Goal: Task Accomplishment & Management: Manage account settings

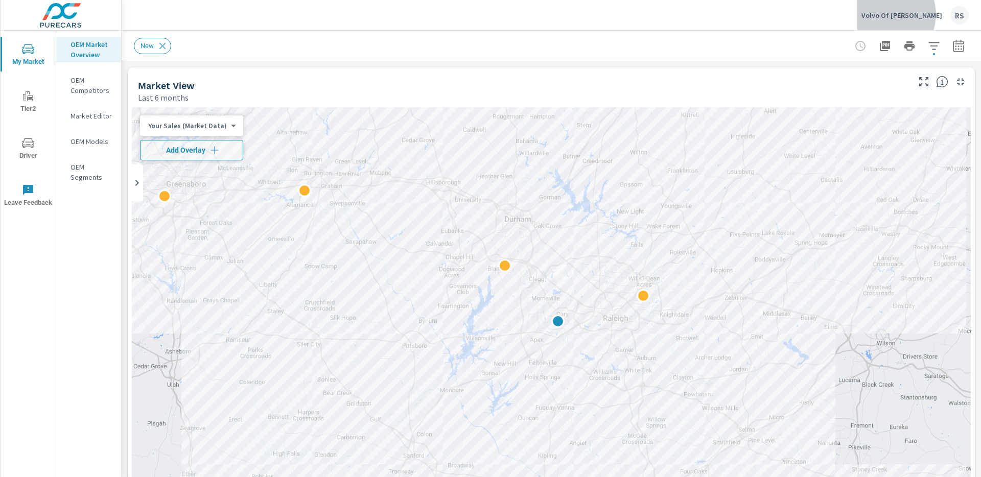
click at [927, 14] on p "Volvo Of [PERSON_NAME]" at bounding box center [902, 15] width 81 height 9
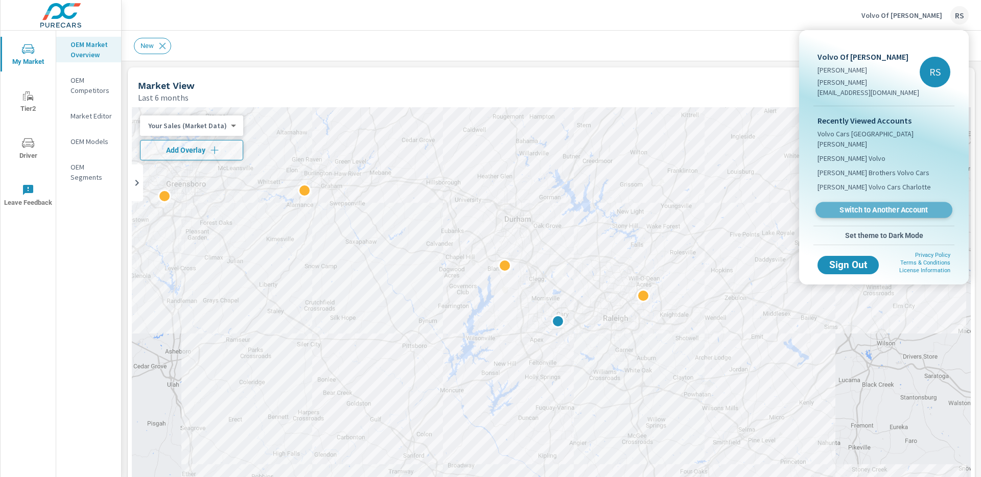
click at [872, 205] on span "Switch to Another Account" at bounding box center [883, 210] width 125 height 10
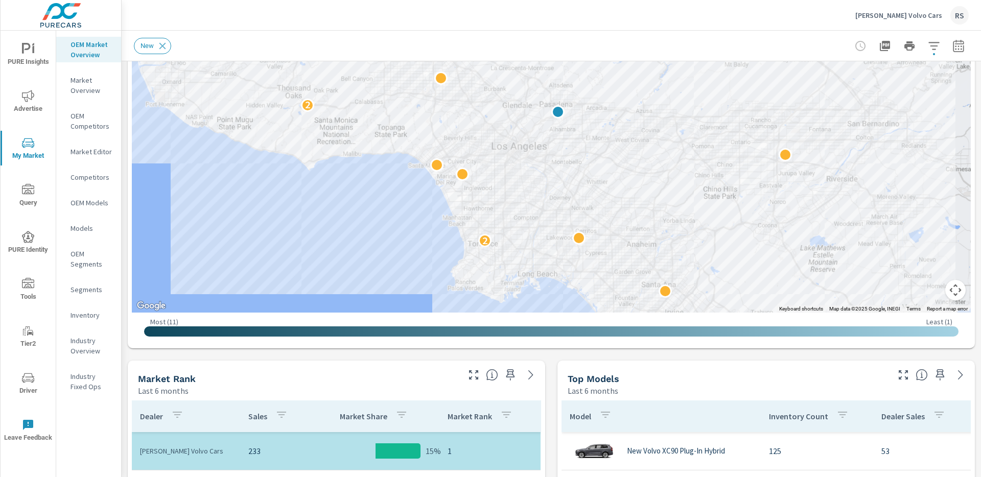
scroll to position [196, 0]
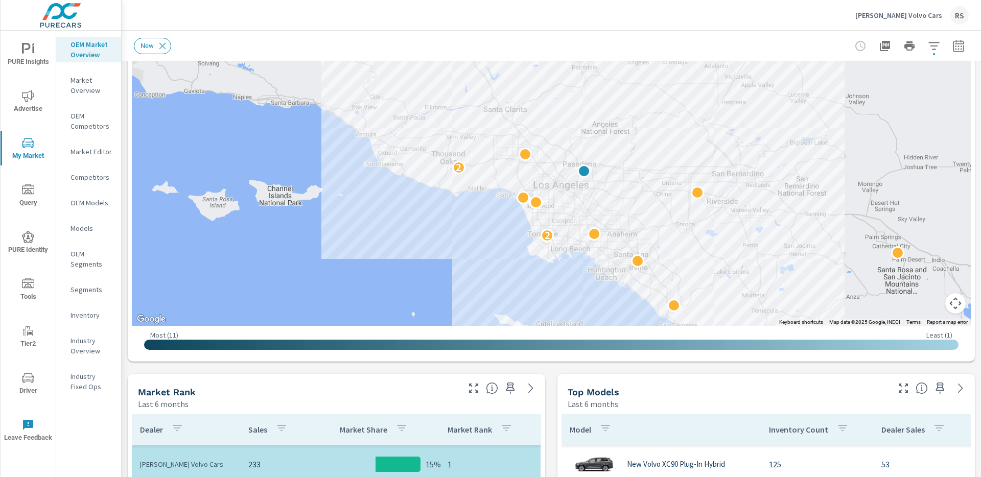
drag, startPoint x: 588, startPoint y: 188, endPoint x: 615, endPoint y: 184, distance: 27.9
click at [285, 8] on div "Rusnak Volvo Cars RS" at bounding box center [551, 15] width 835 height 30
